Goal: Information Seeking & Learning: Learn about a topic

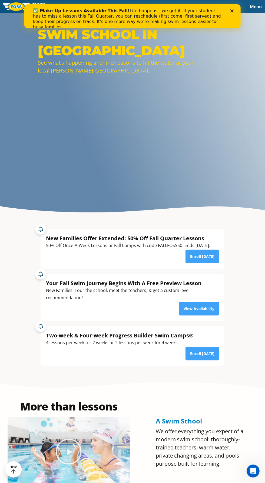
scroll to position [127, 0]
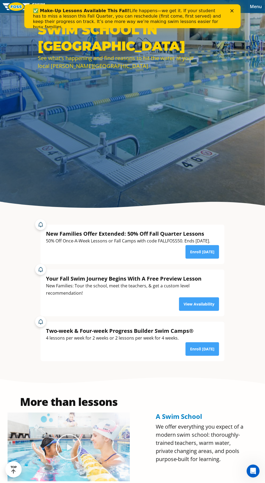
click at [110, 245] on div "50% Off Once-A-Week Lessons or Fall Camps with code FALLFOSS50. Ends October 6t…" at bounding box center [128, 240] width 164 height 7
click at [148, 245] on div "50% Off Once-A-Week Lessons or Fall Camps with code FALLFOSS50. Ends October 6t…" at bounding box center [128, 240] width 164 height 7
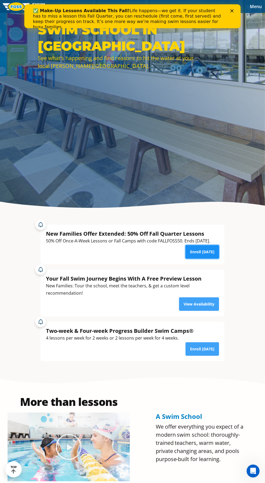
click at [205, 259] on link "Enroll Today" at bounding box center [203, 252] width 34 height 14
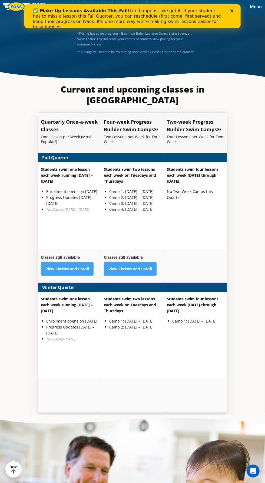
scroll to position [1418, 0]
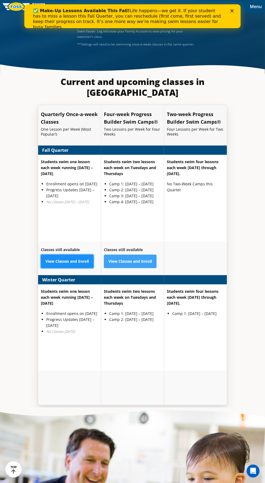
click at [70, 268] on link "View Classes and Enroll" at bounding box center [67, 262] width 53 height 14
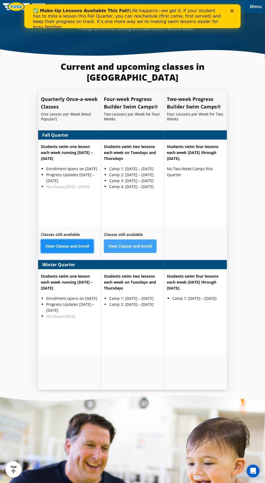
scroll to position [1448, 0]
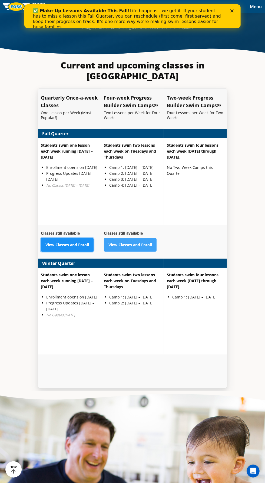
click at [74, 252] on link "View Classes and Enroll" at bounding box center [67, 245] width 53 height 14
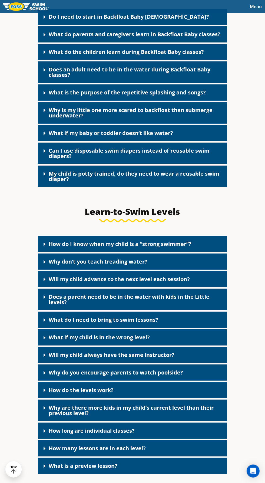
click at [50, 20] on link "Do I need to start in Backfloat Baby [DEMOGRAPHIC_DATA]?" at bounding box center [129, 16] width 160 height 7
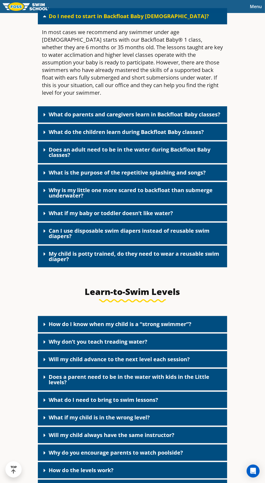
scroll to position [1453, 0]
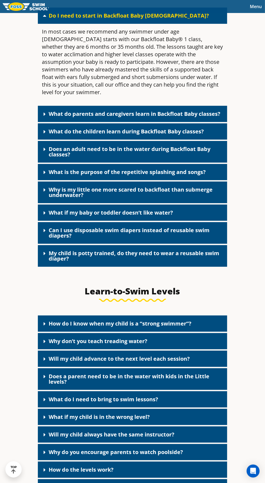
click at [44, 116] on icon at bounding box center [45, 114] width 2 height 3
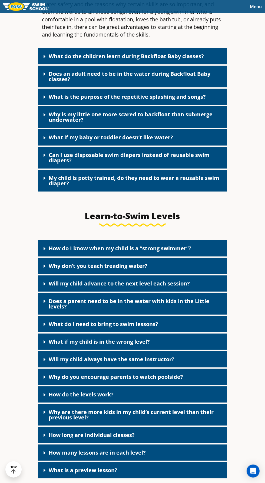
scroll to position [1618, 0]
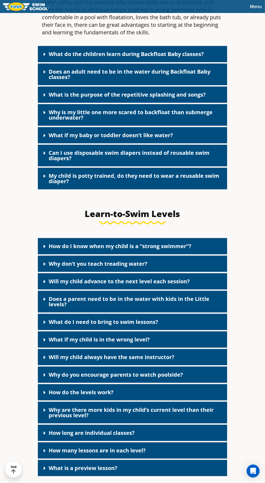
click at [49, 58] on link "What do the children learn during Backfloat Baby classes?" at bounding box center [126, 53] width 155 height 7
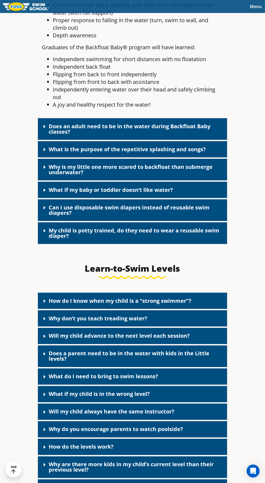
scroll to position [1752, 0]
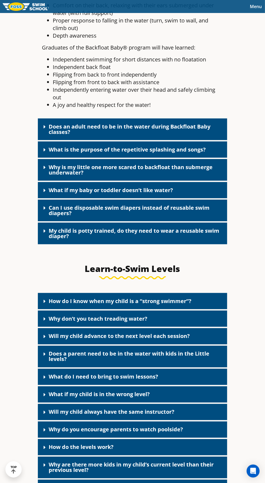
click at [73, 153] on link "What is the purpose of the repetitive splashing and songs?" at bounding box center [127, 149] width 157 height 7
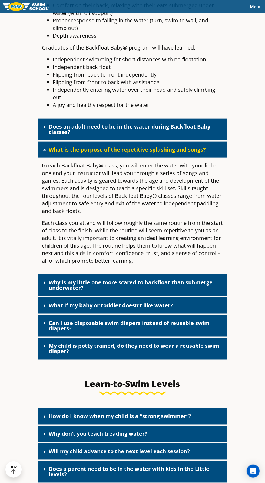
click at [54, 136] on link "Does an adult need to be in the water during Backfloat Baby classes?" at bounding box center [130, 129] width 162 height 13
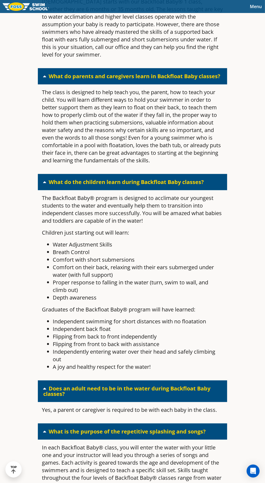
scroll to position [1490, 0]
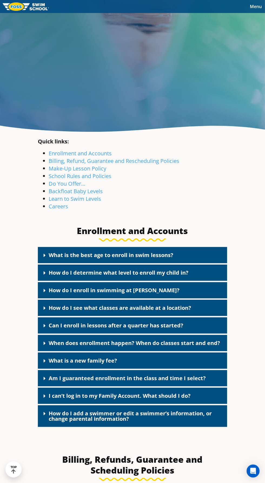
scroll to position [203, 0]
